Goal: Task Accomplishment & Management: Manage account settings

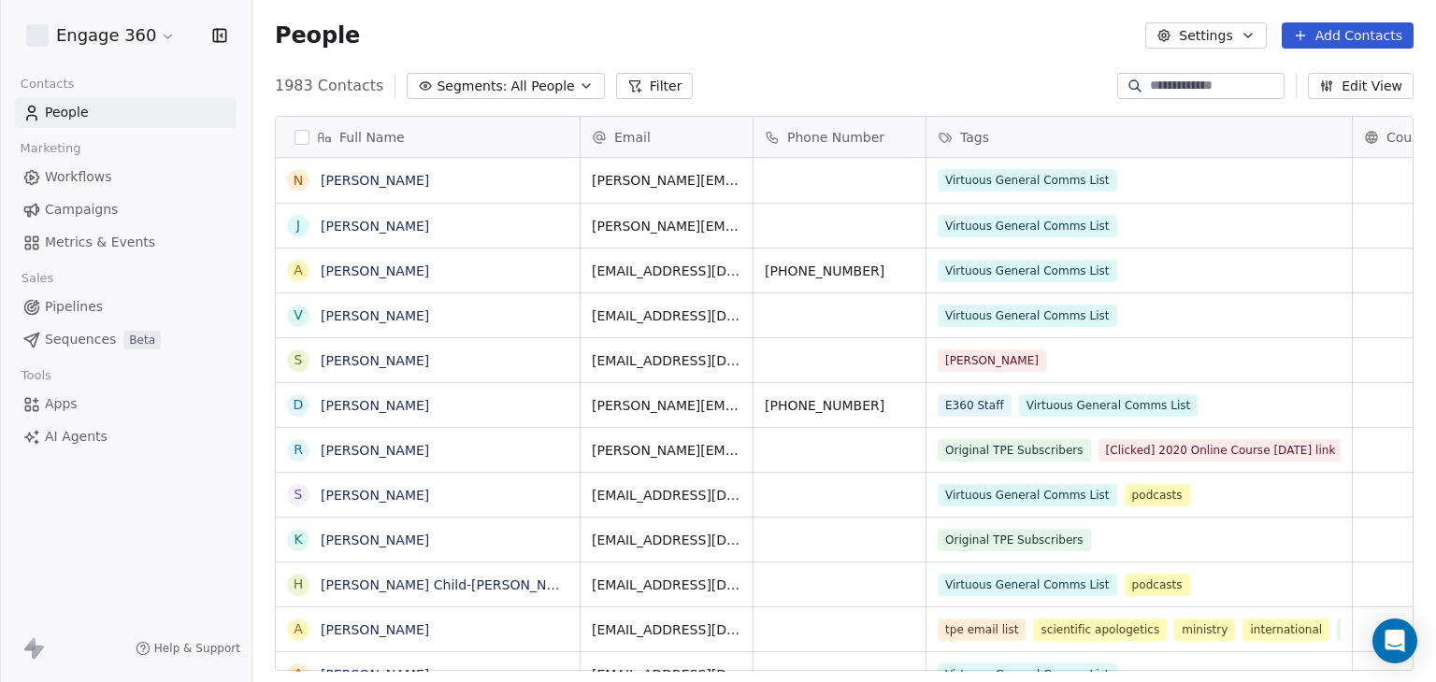
scroll to position [15, 15]
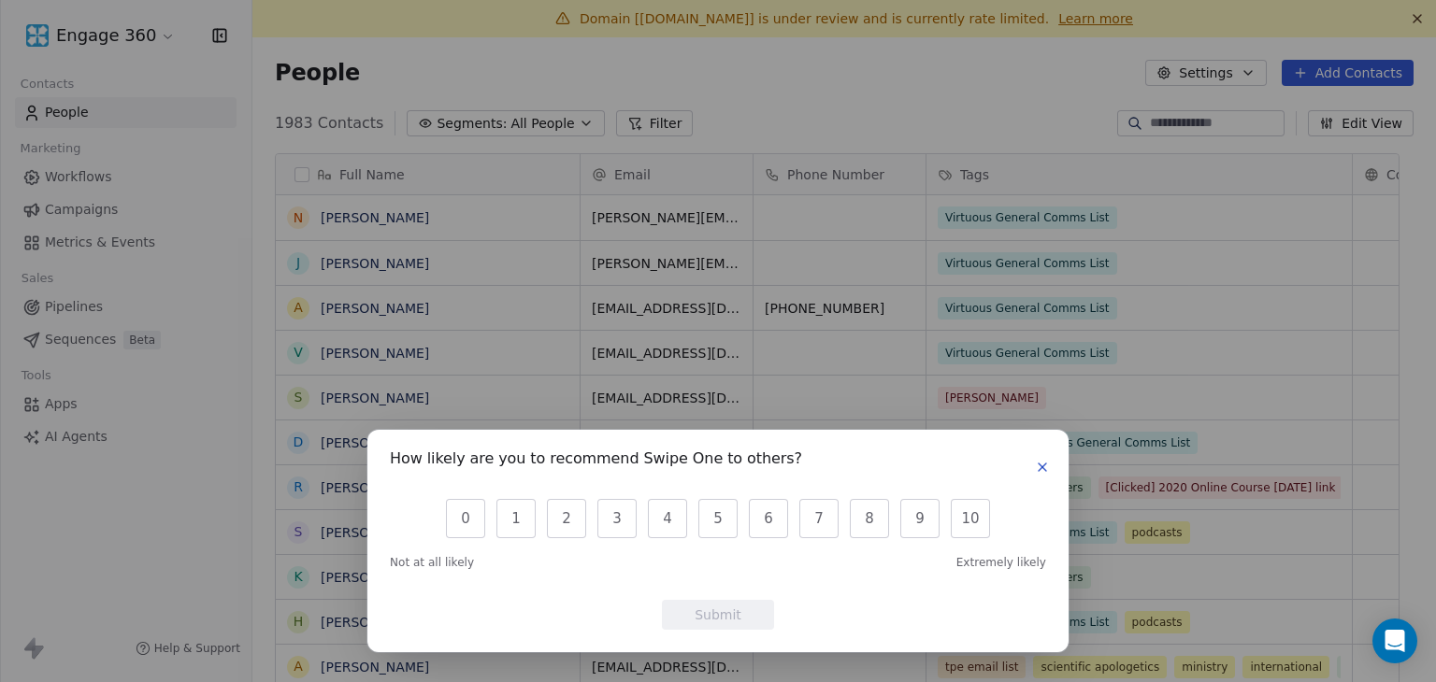
click at [1040, 471] on icon "button" at bounding box center [1042, 467] width 15 height 15
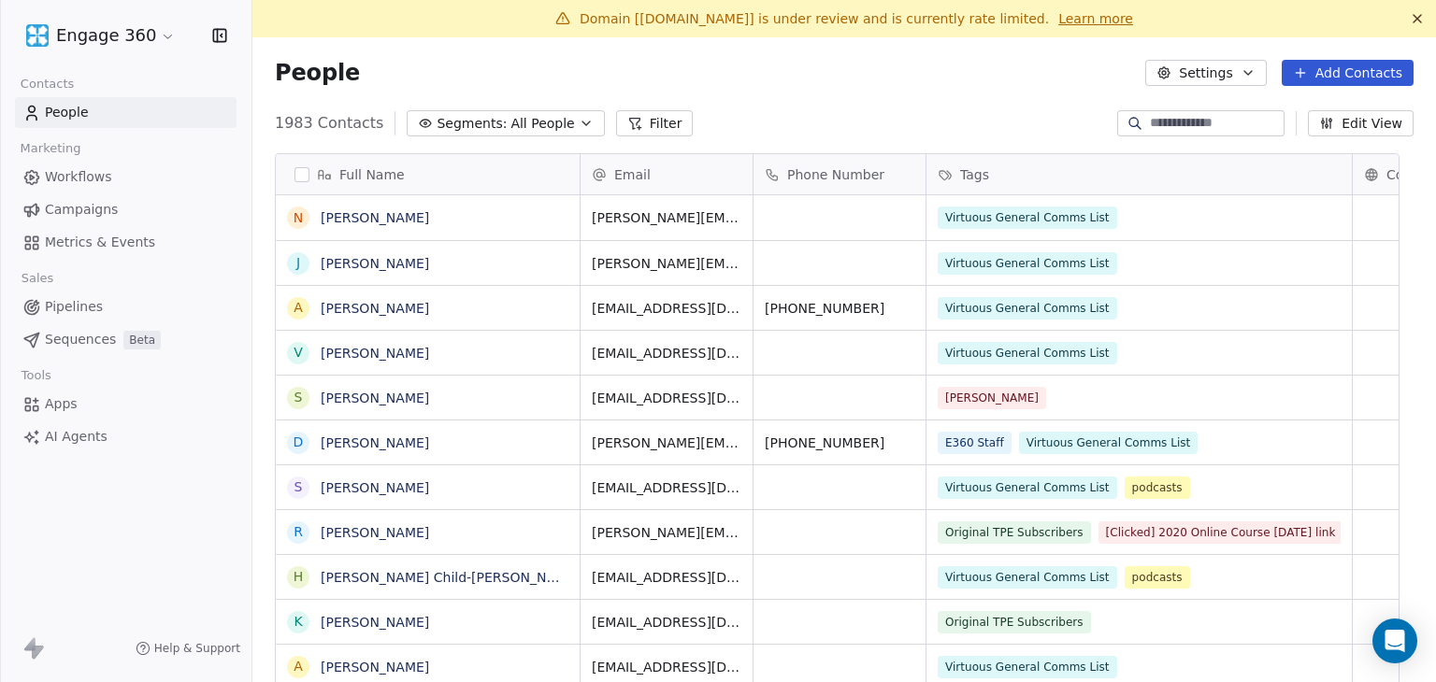
click at [89, 45] on html "Engage 360 Contacts People Marketing Workflows Campaigns Metrics & Events Sales…" at bounding box center [718, 341] width 1436 height 682
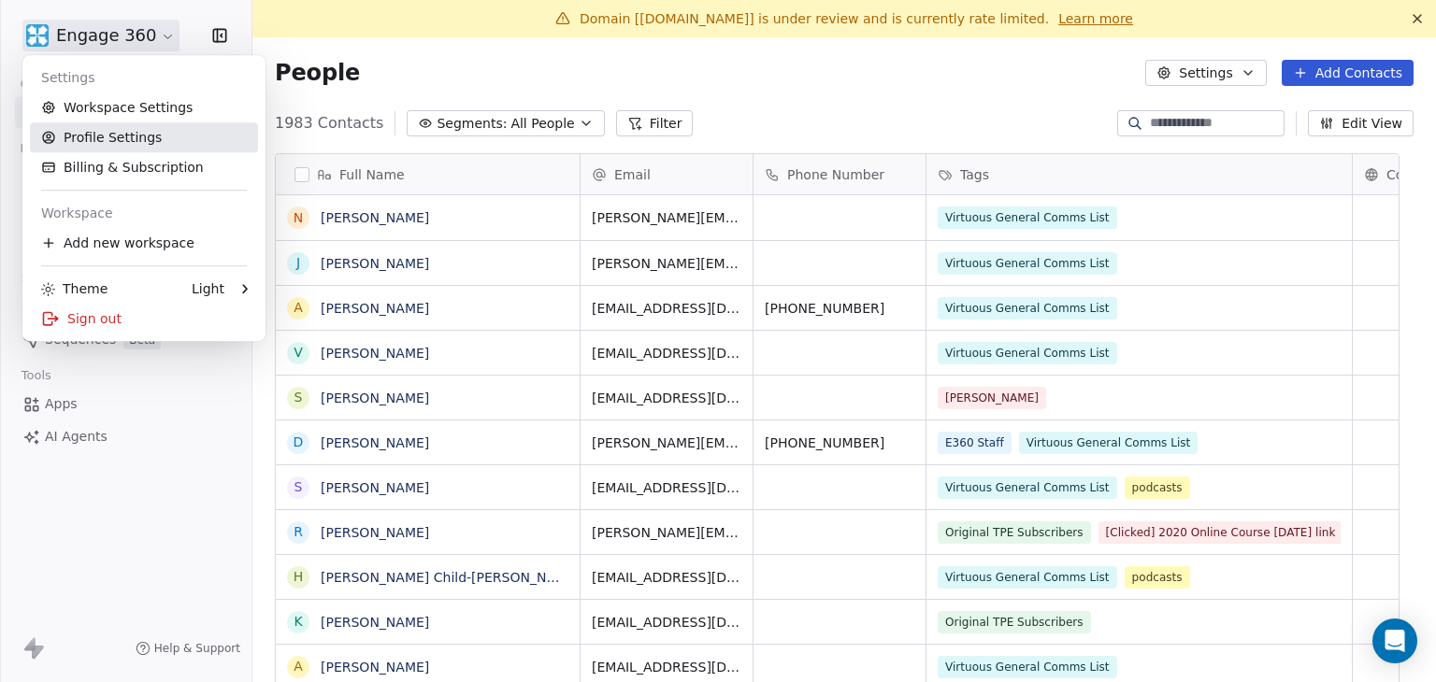
click at [101, 129] on link "Profile Settings" at bounding box center [144, 137] width 228 height 30
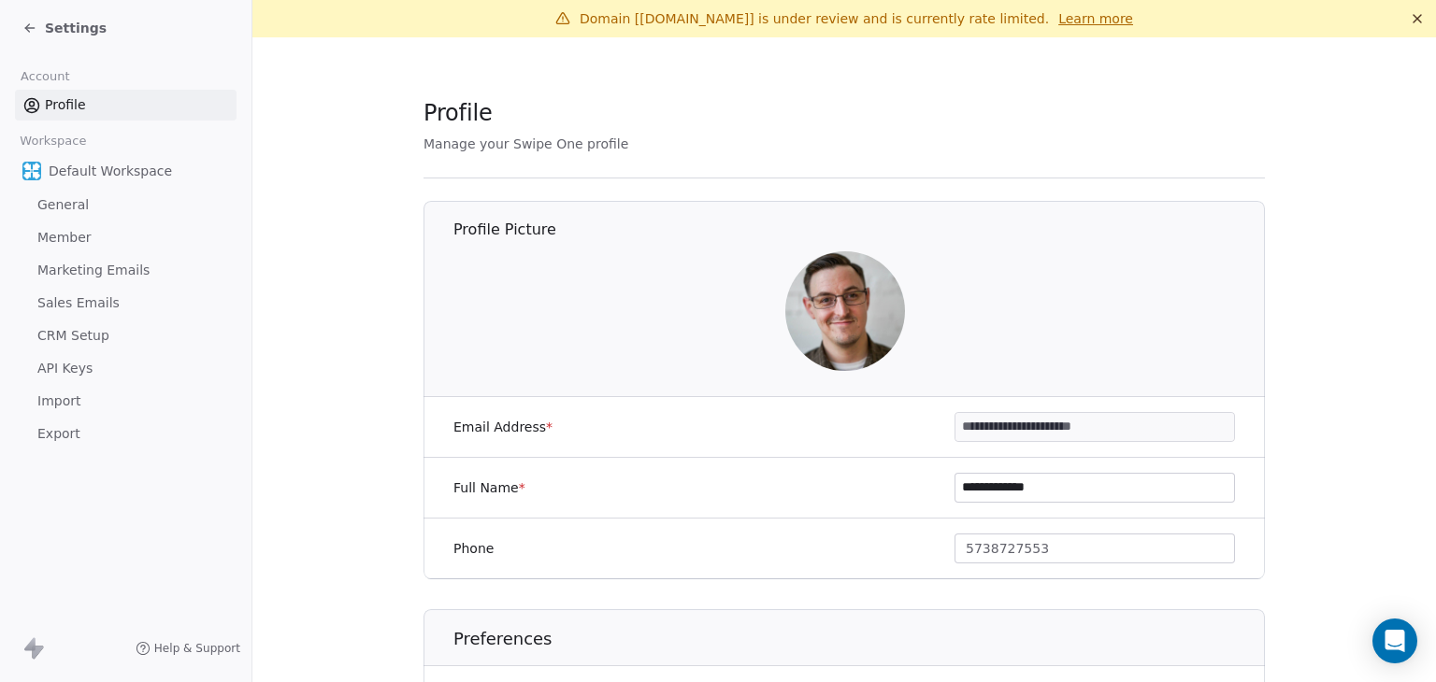
click at [77, 289] on link "Sales Emails" at bounding box center [126, 303] width 222 height 31
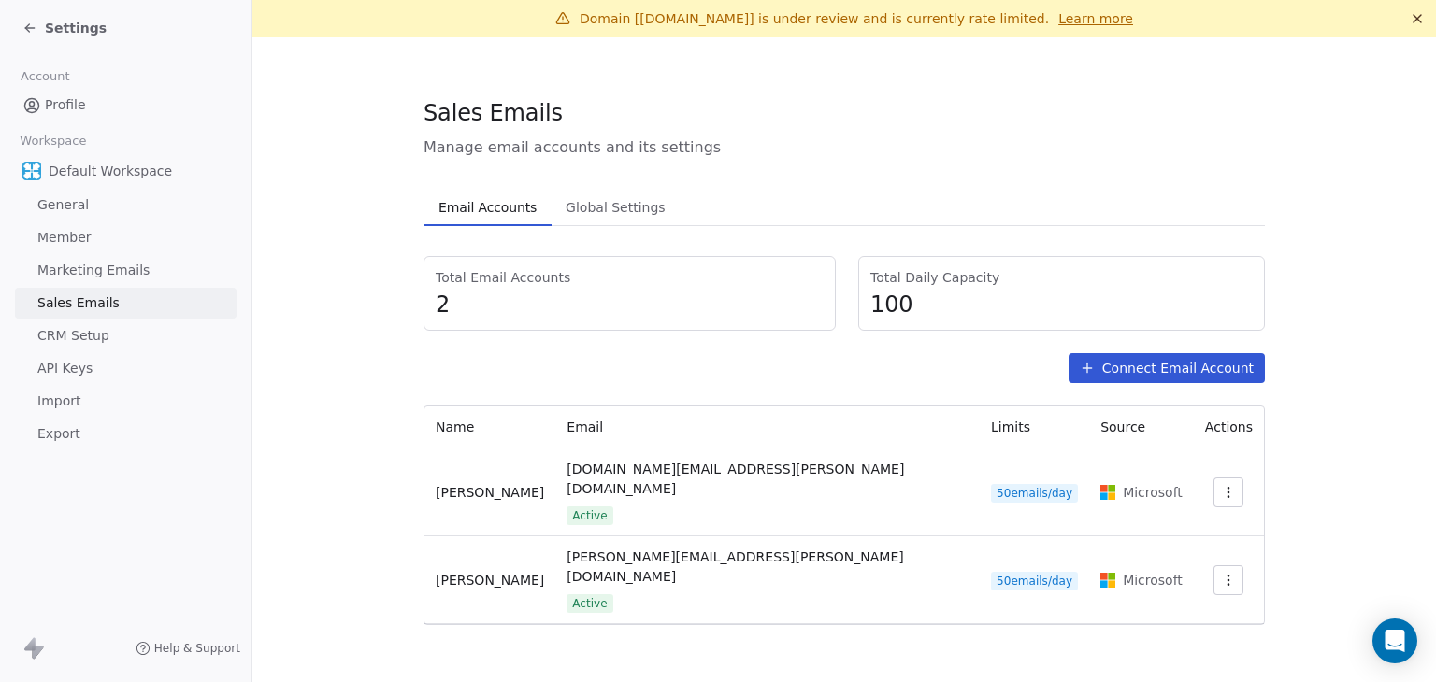
click at [89, 266] on span "Marketing Emails" at bounding box center [93, 271] width 112 height 20
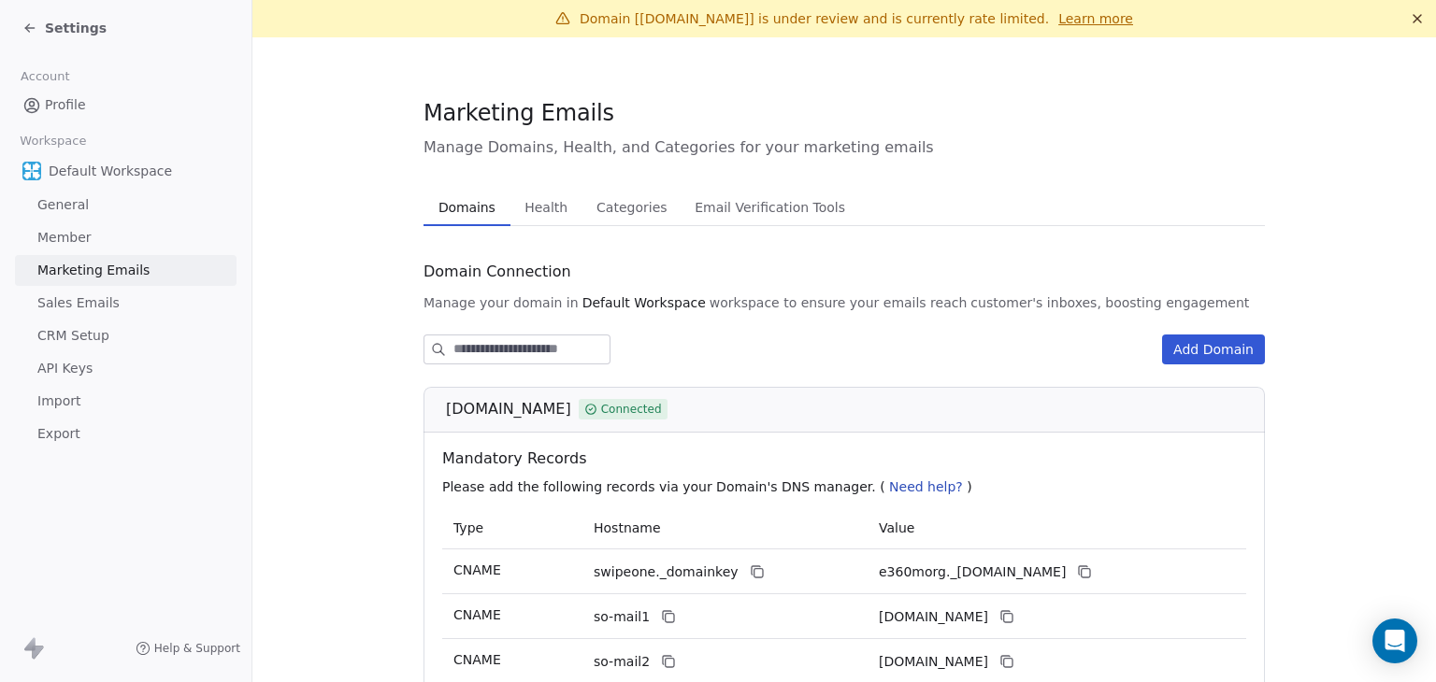
click at [517, 213] on span "Health" at bounding box center [546, 207] width 58 height 26
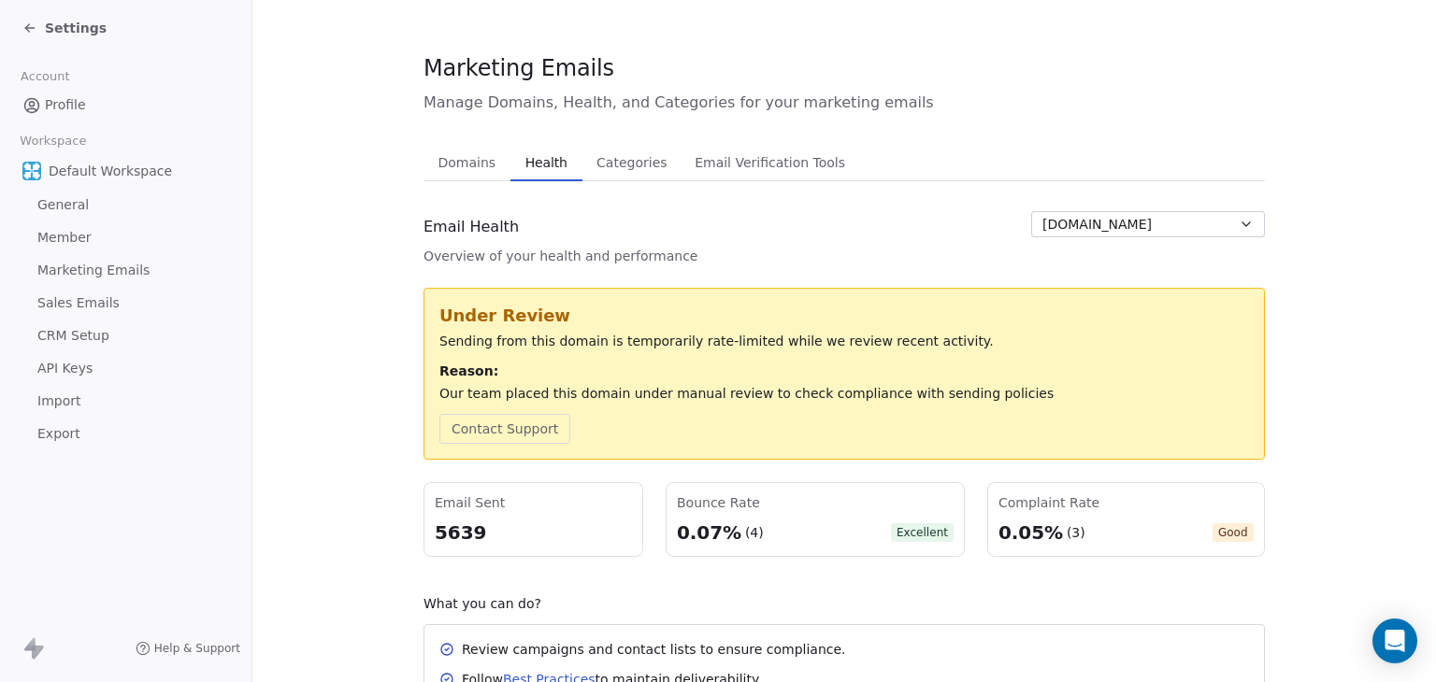
scroll to position [187, 0]
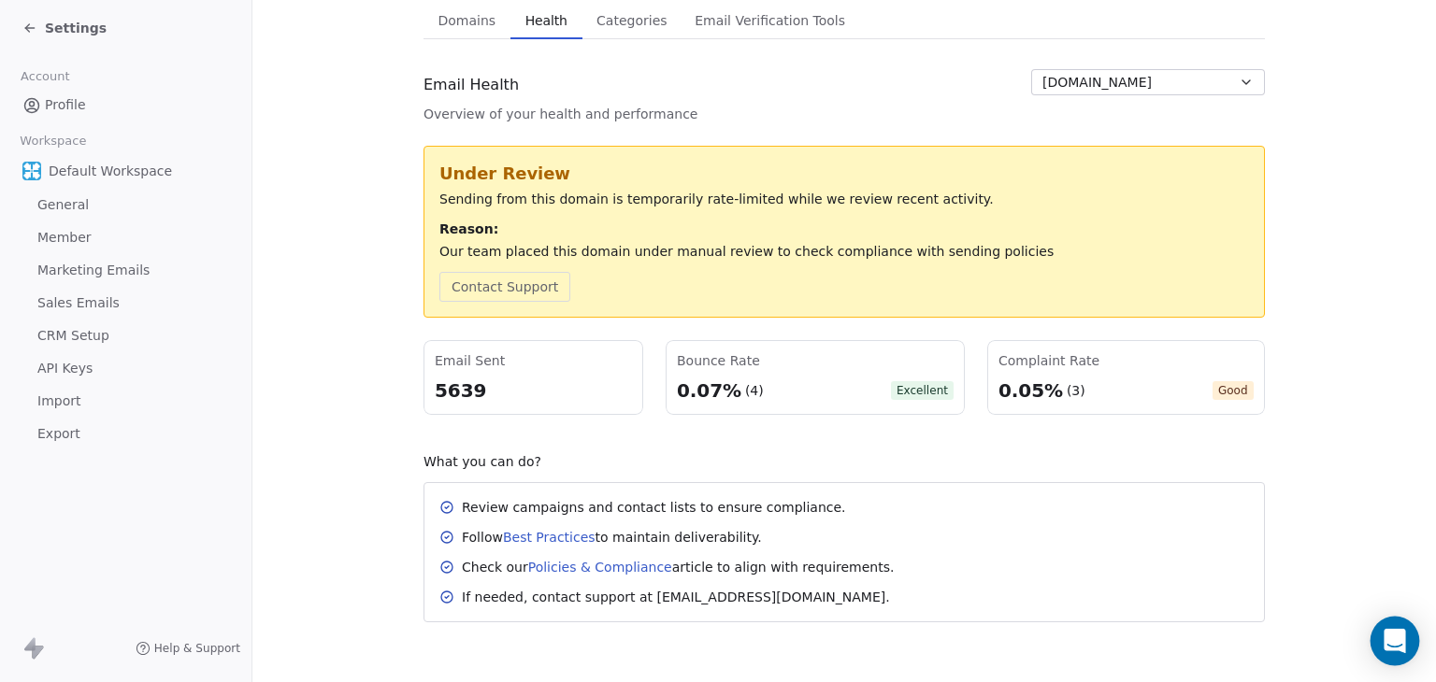
click at [1387, 641] on icon "Open Intercom Messenger" at bounding box center [1393, 641] width 21 height 24
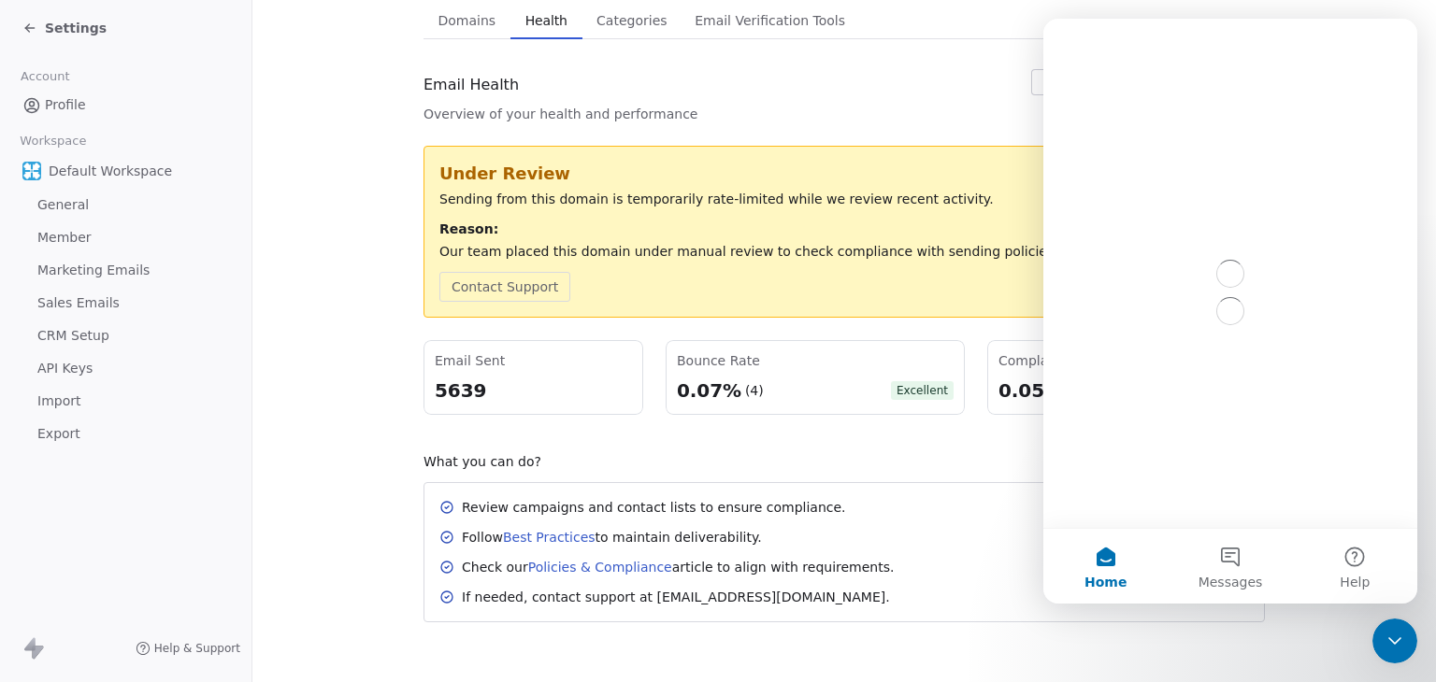
scroll to position [0, 0]
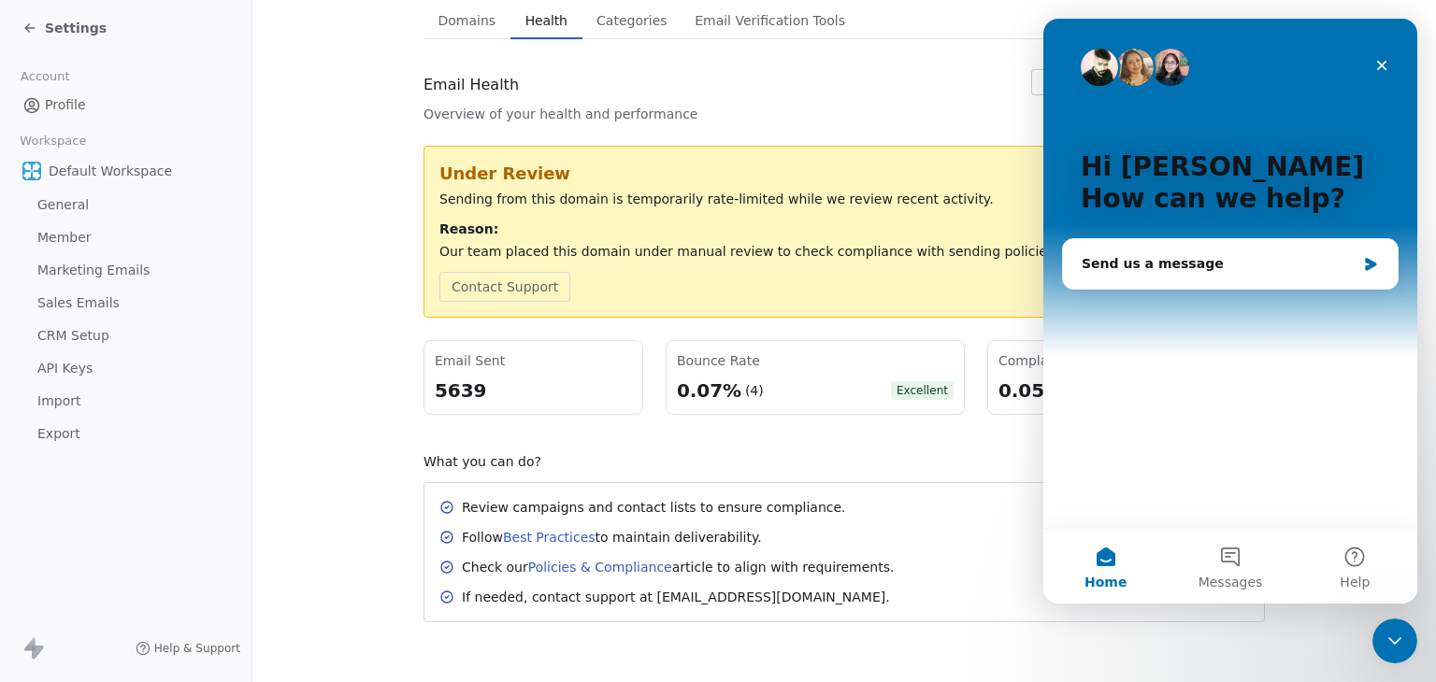
click at [749, 82] on div "Email Health Overview of your health and performance [DOMAIN_NAME]" at bounding box center [843, 96] width 841 height 54
click at [1377, 68] on icon "Close" at bounding box center [1382, 66] width 10 height 10
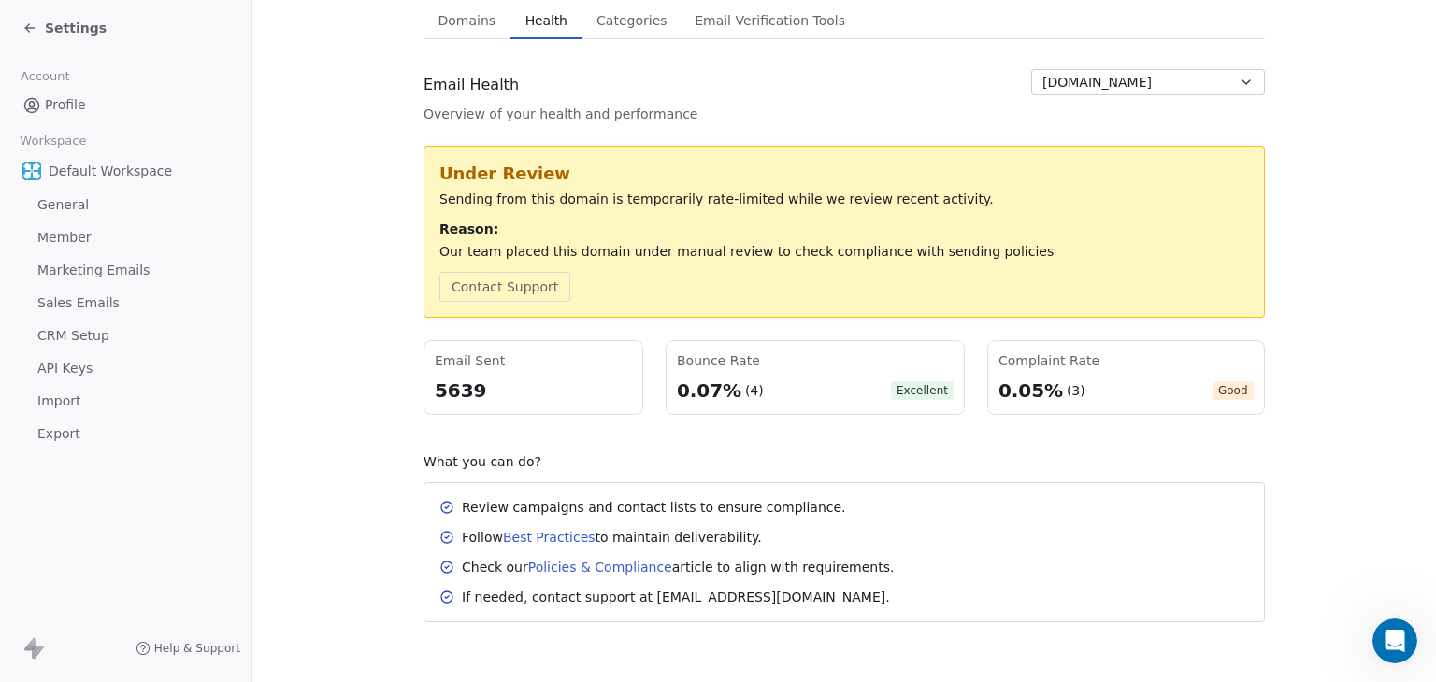
click at [1023, 499] on div "Review campaigns and contact lists to ensure compliance." at bounding box center [843, 507] width 809 height 19
click at [1035, 458] on div "What you can do?" at bounding box center [843, 461] width 841 height 19
click at [621, 193] on div "Sending from this domain is temporarily rate-limited while we review recent act…" at bounding box center [843, 199] width 809 height 19
click at [68, 21] on span "Settings" at bounding box center [76, 28] width 62 height 19
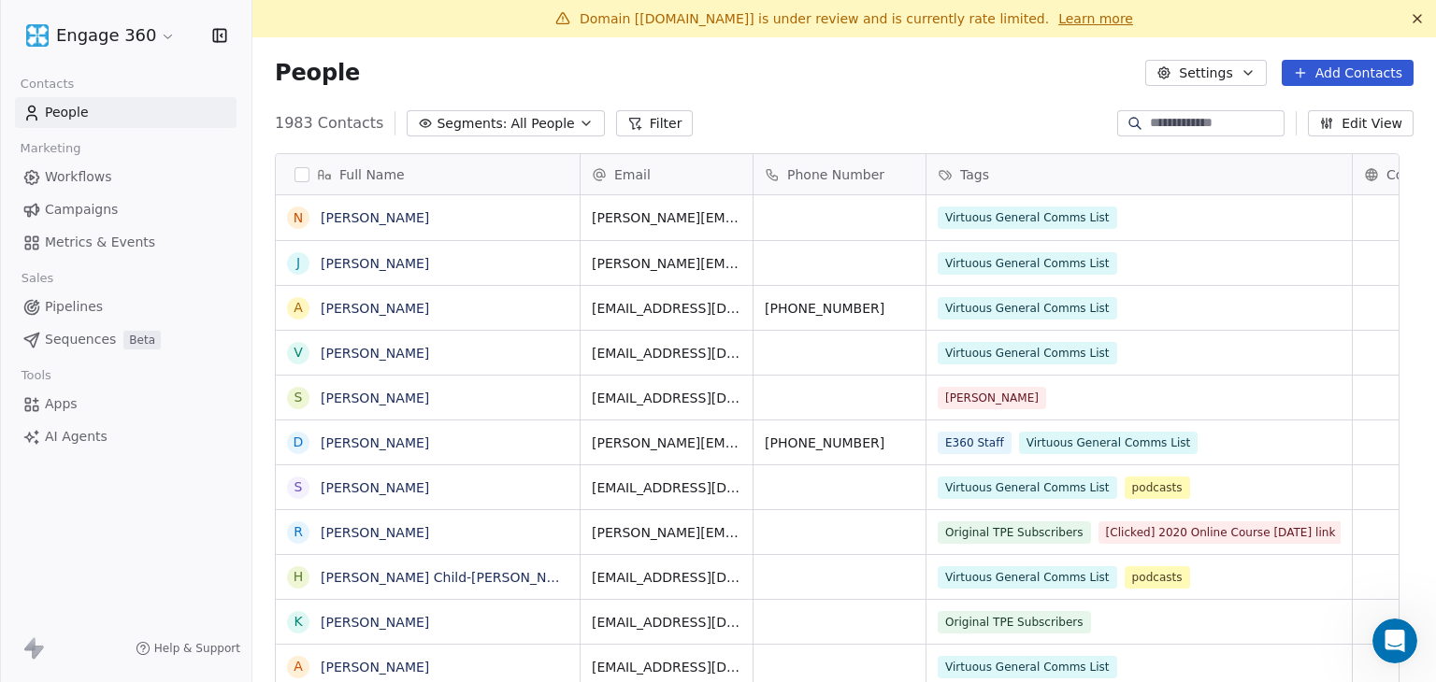
scroll to position [585, 1154]
